Goal: Information Seeking & Learning: Find specific fact

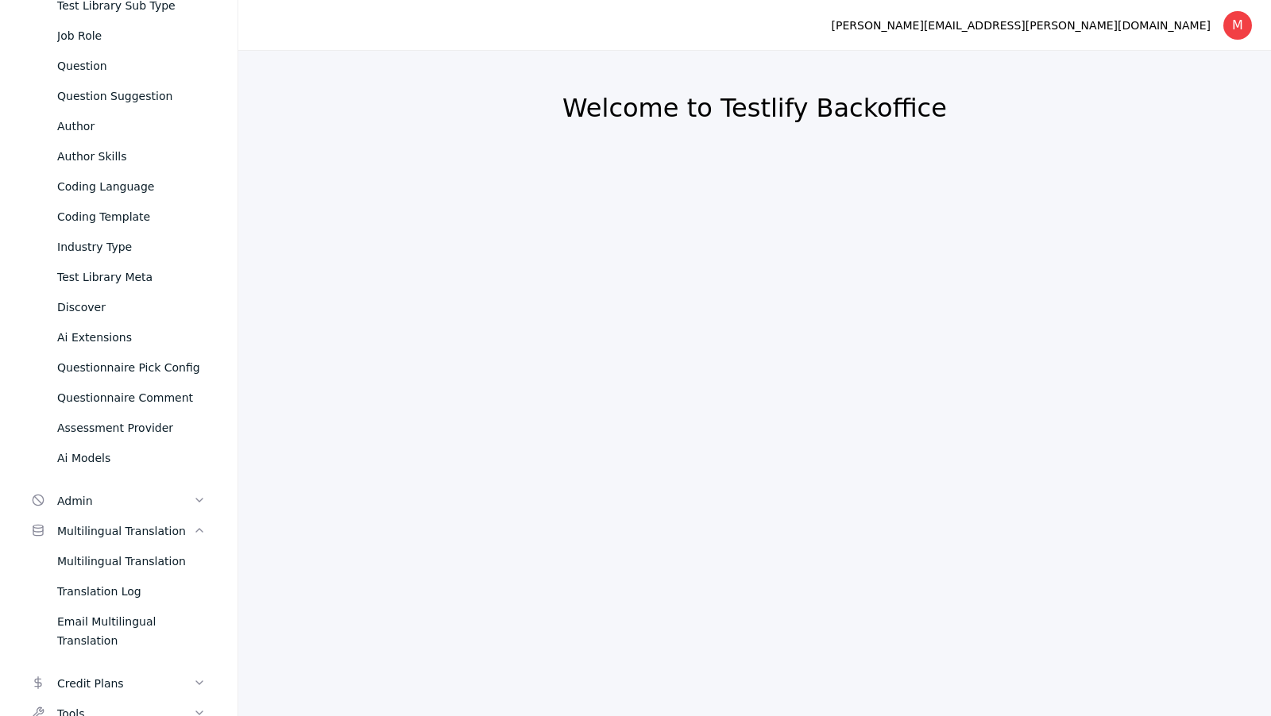
scroll to position [280, 0]
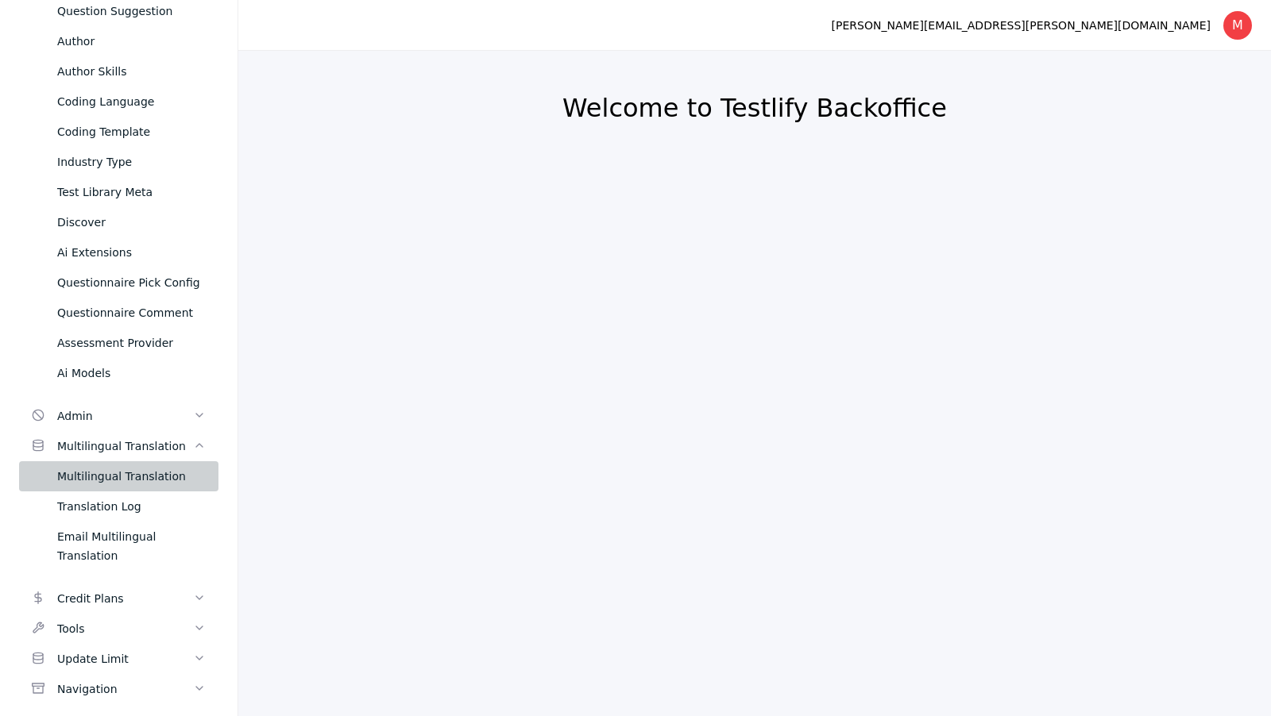
click at [172, 488] on link "Multilingual Translation" at bounding box center [118, 476] width 199 height 30
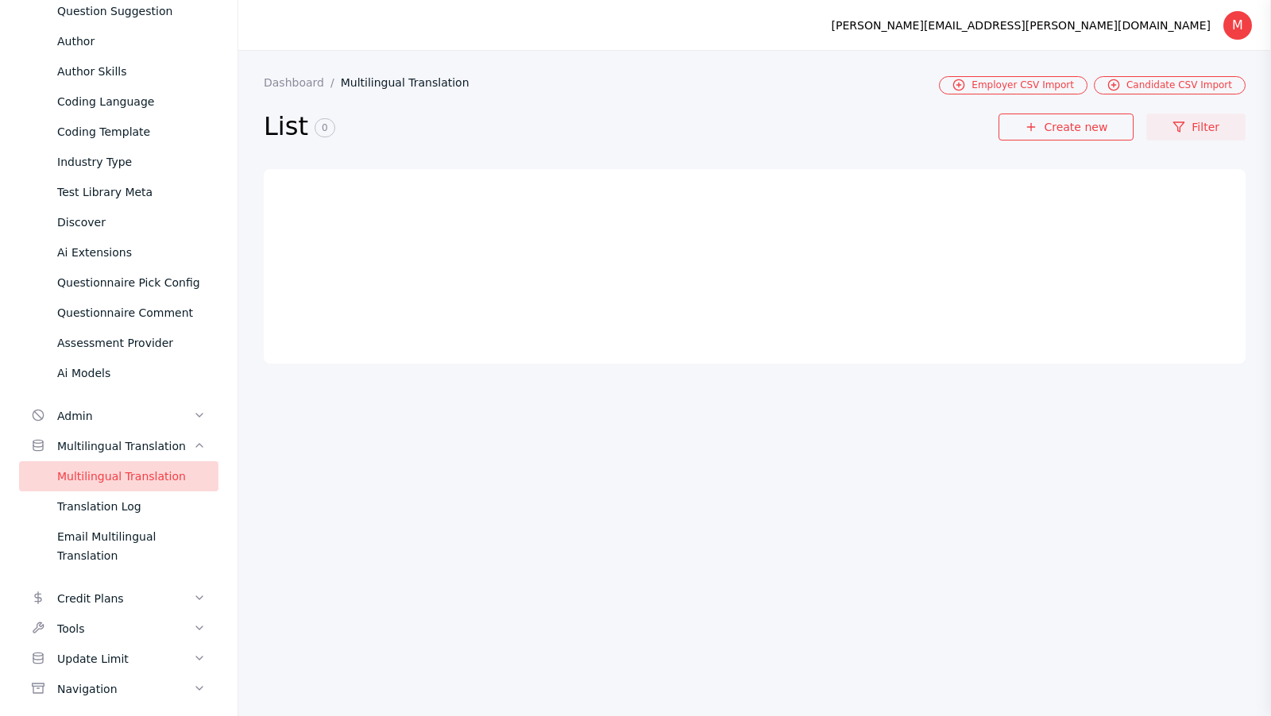
click at [1182, 122] on icon at bounding box center [1178, 127] width 13 height 13
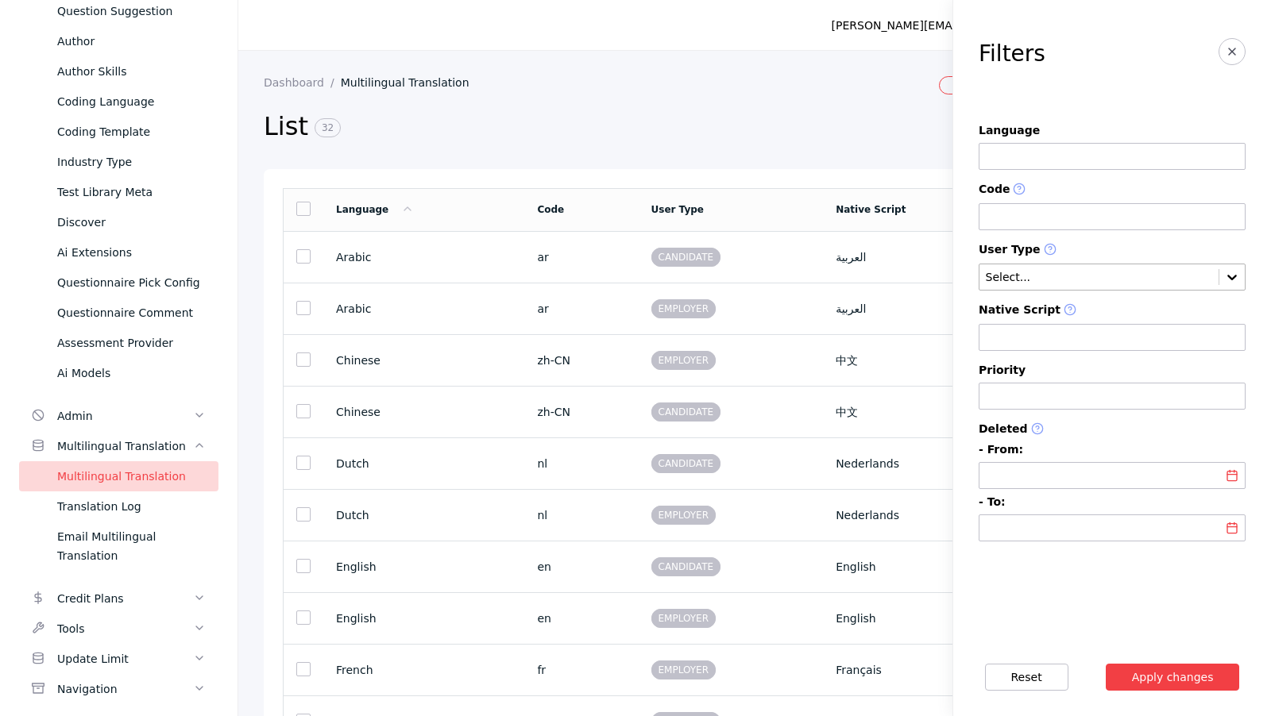
click at [1055, 280] on input "text" at bounding box center [1099, 278] width 230 height 13
click at [1068, 305] on div "EMPLOYER" at bounding box center [1111, 310] width 267 height 22
click at [1069, 211] on input at bounding box center [1111, 216] width 267 height 27
type input "**"
click at [1105, 664] on button "Apply changes" at bounding box center [1172, 677] width 134 height 27
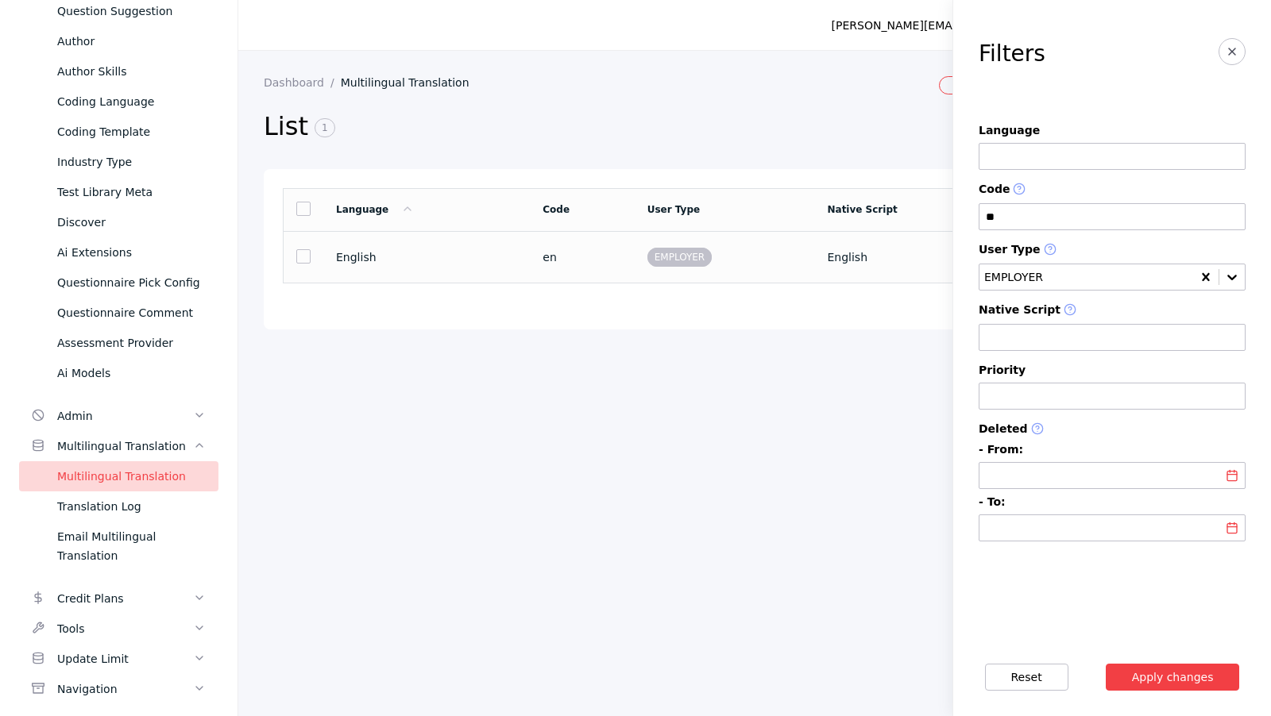
click at [769, 256] on section "EMPLOYER" at bounding box center [724, 257] width 155 height 14
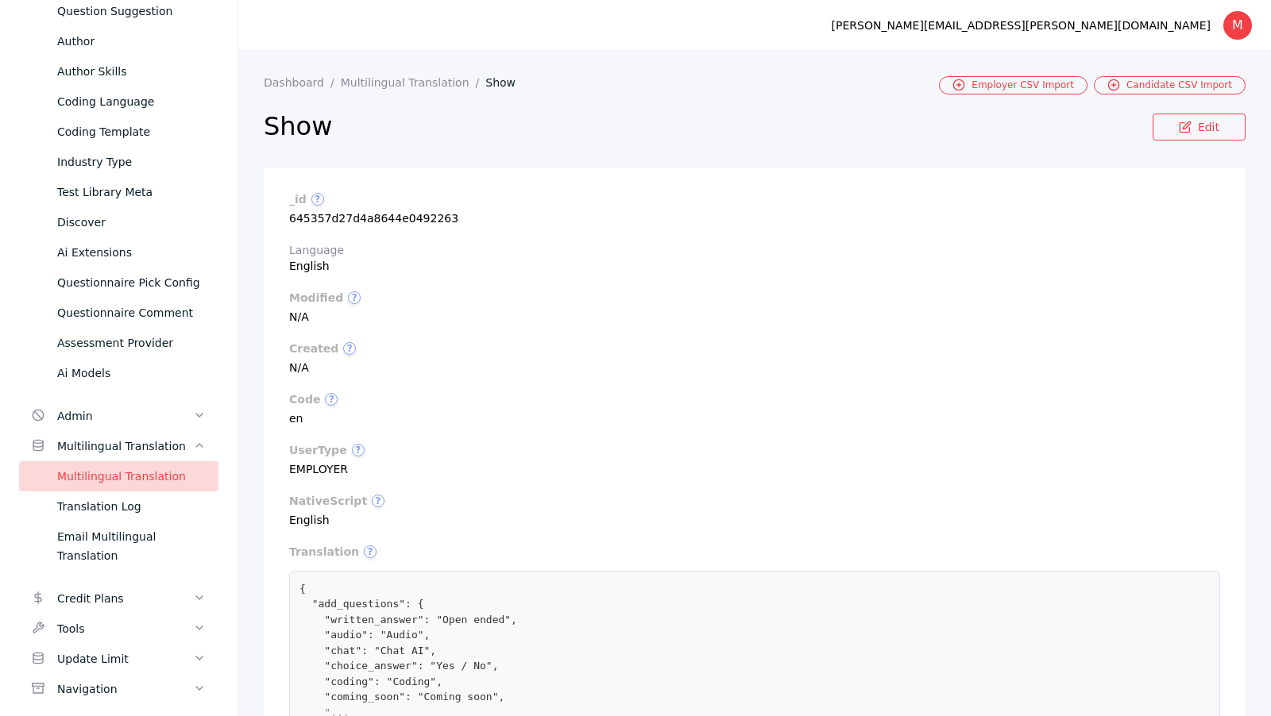
click at [956, 283] on section "_id ? 645357d27d4a8644e0492263 Language English modified ? N/A created ? N/A co…" at bounding box center [755, 535] width 982 height 735
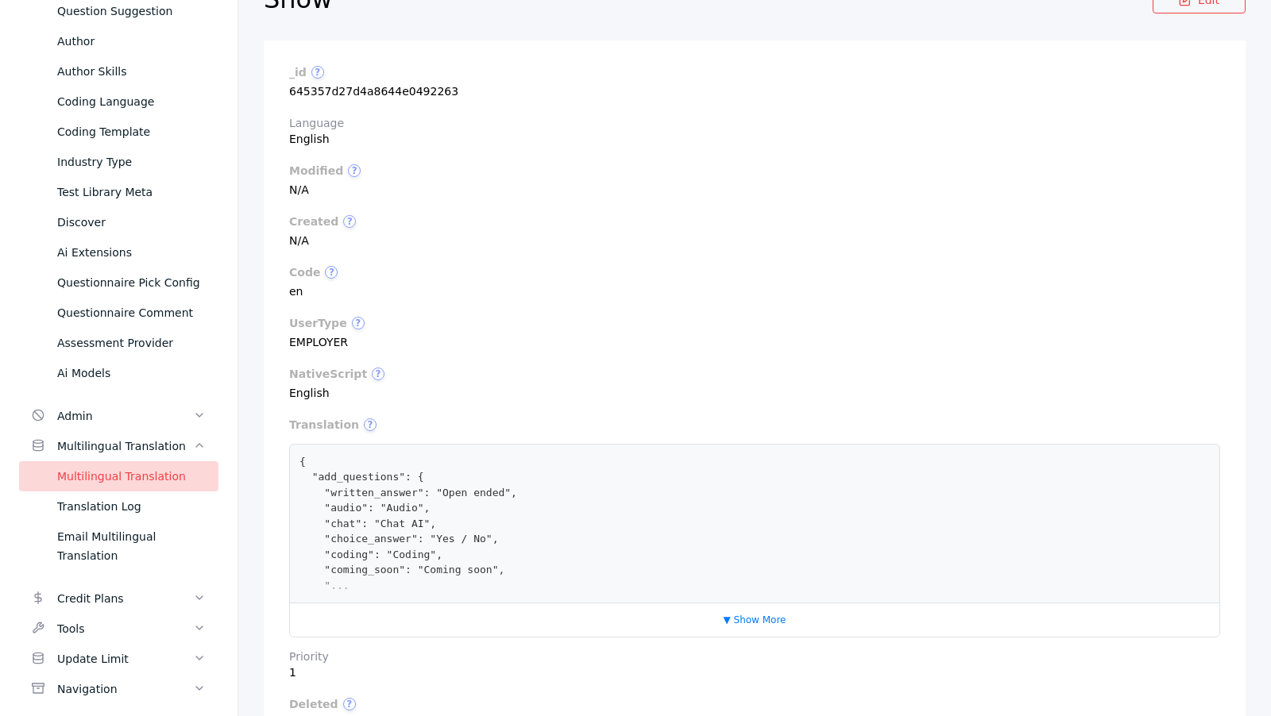
scroll to position [209, 0]
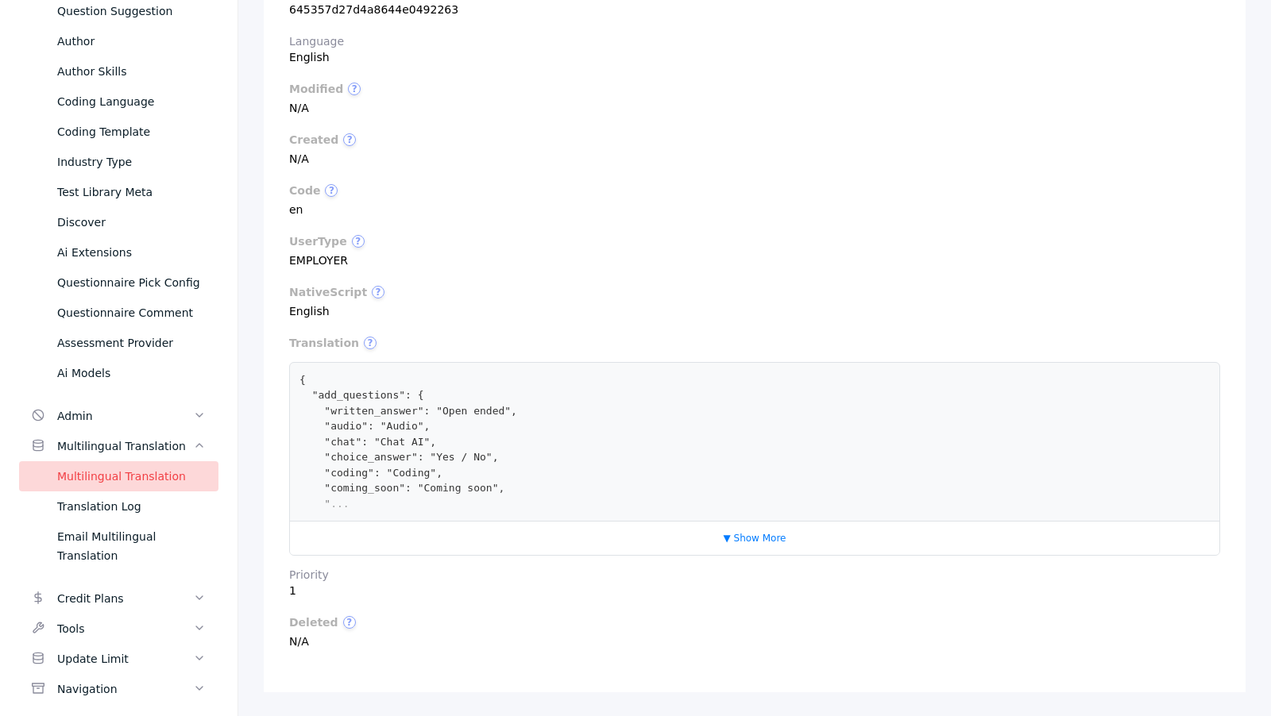
click at [843, 450] on pre "{ "add_questions": { "written_answer": "Open ended", "audio": "Audio", "chat": …" at bounding box center [754, 442] width 910 height 140
click at [739, 533] on button "▼ Show More" at bounding box center [754, 538] width 77 height 21
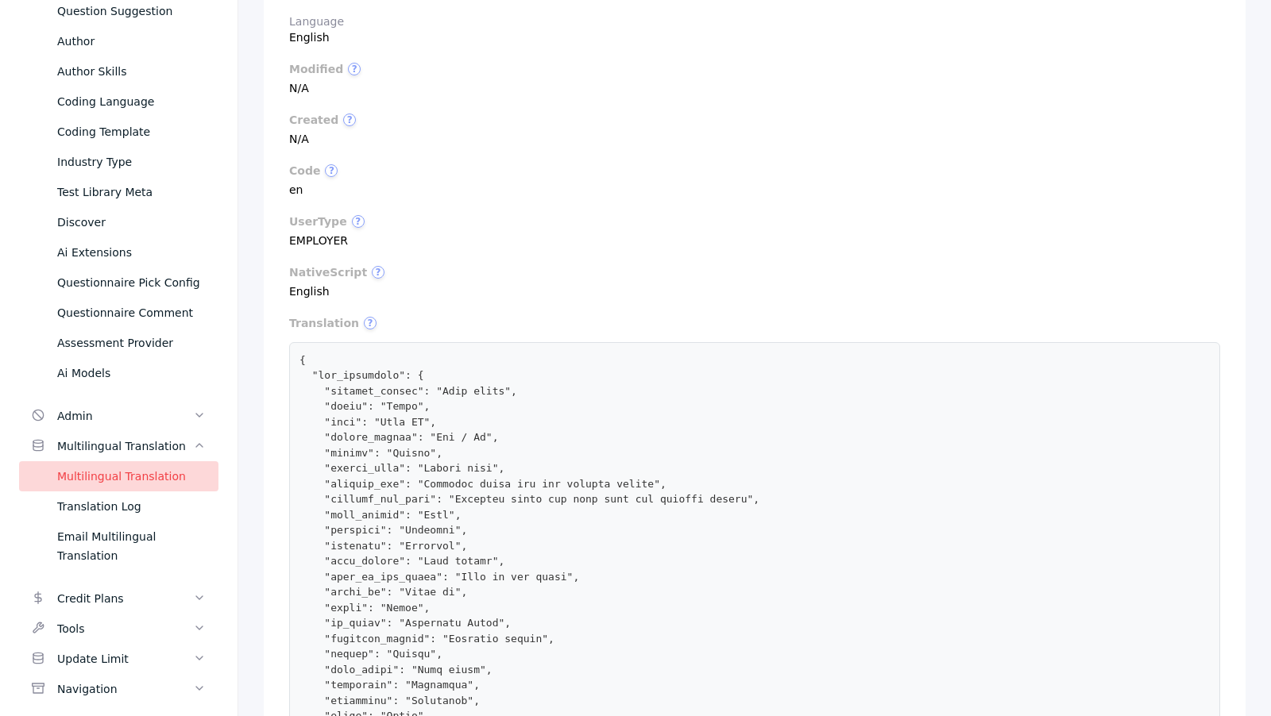
scroll to position [0, 0]
